Goal: Navigation & Orientation: Find specific page/section

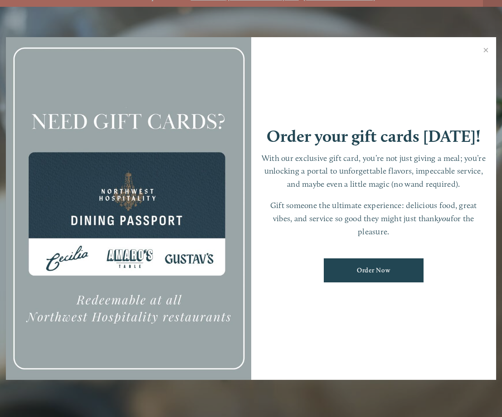
scroll to position [19, 0]
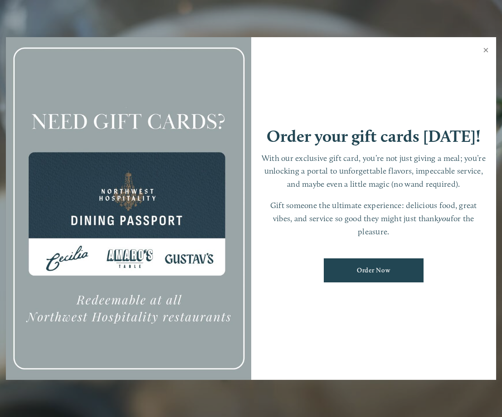
click at [486, 50] on link "Close" at bounding box center [486, 51] width 18 height 25
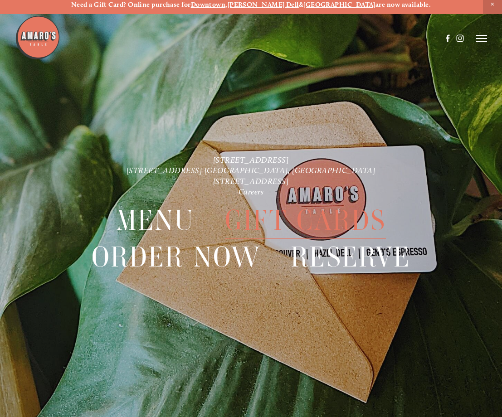
scroll to position [0, 0]
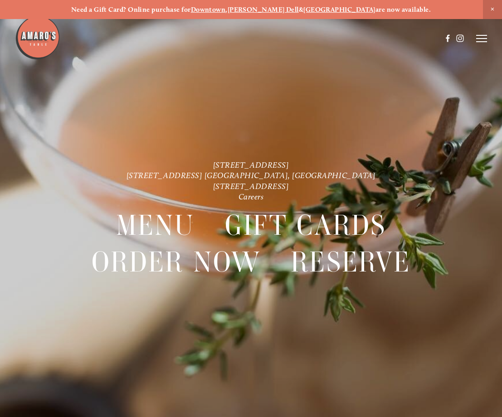
click at [480, 36] on icon at bounding box center [481, 38] width 11 height 8
click at [326, 37] on span "Menu" at bounding box center [329, 38] width 17 height 8
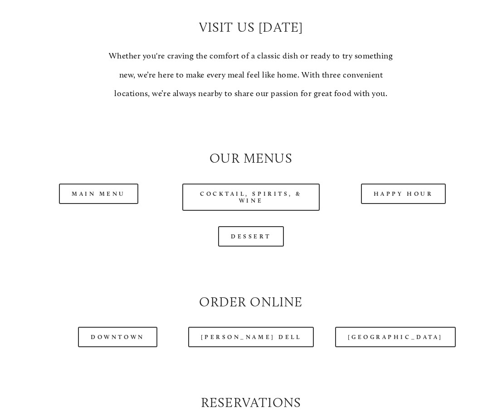
scroll to position [680, 0]
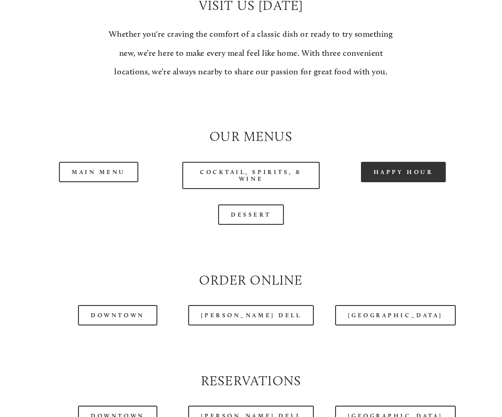
click at [409, 176] on link "Happy Hour" at bounding box center [403, 172] width 85 height 20
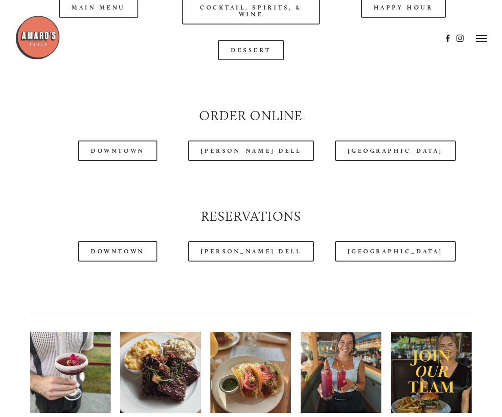
scroll to position [815, 0]
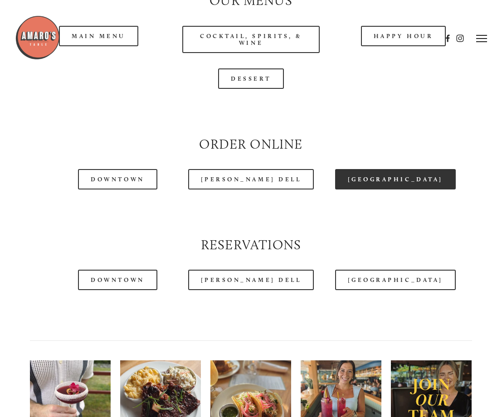
click at [367, 177] on link "[GEOGRAPHIC_DATA]" at bounding box center [395, 179] width 121 height 20
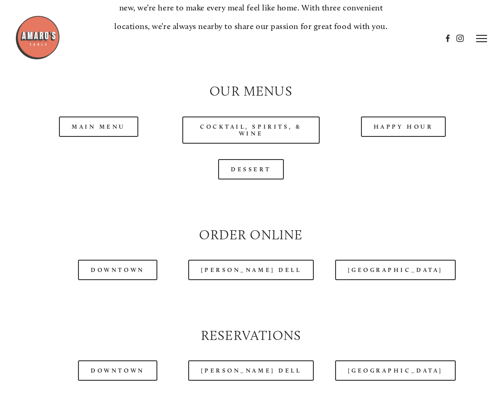
scroll to position [680, 0]
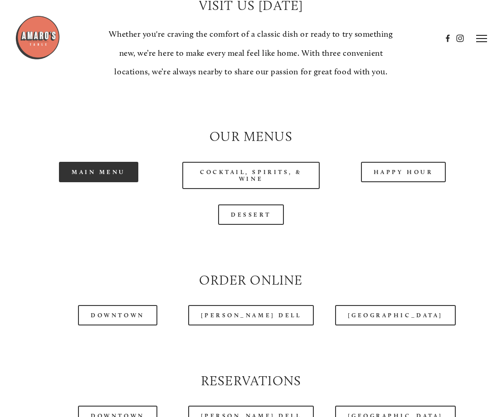
click at [107, 175] on link "Main Menu" at bounding box center [98, 172] width 79 height 20
